Goal: Subscribe to service/newsletter

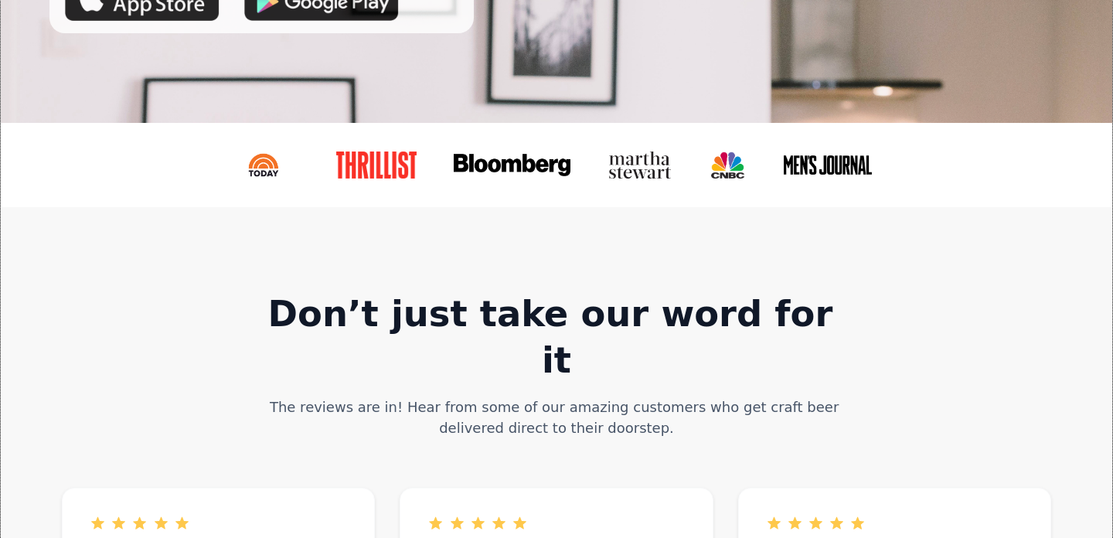
scroll to position [499, 0]
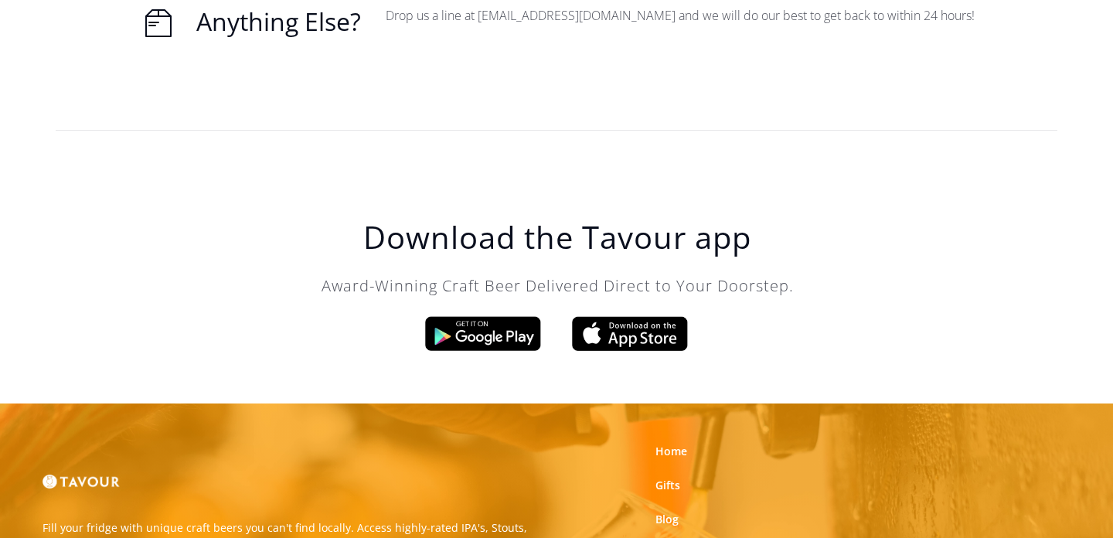
scroll to position [4798, 0]
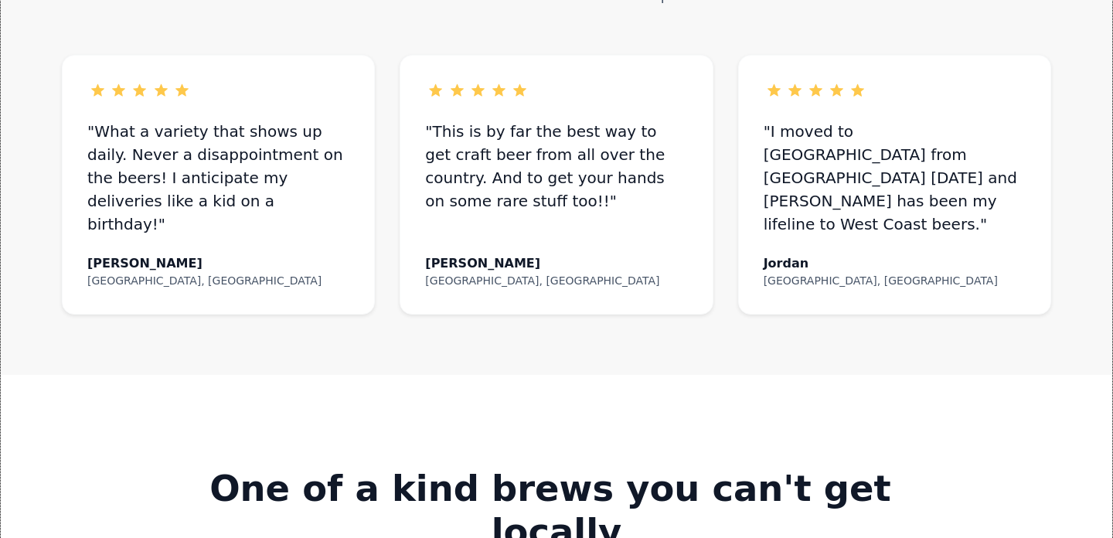
scroll to position [932, 0]
